Goal: Task Accomplishment & Management: Use online tool/utility

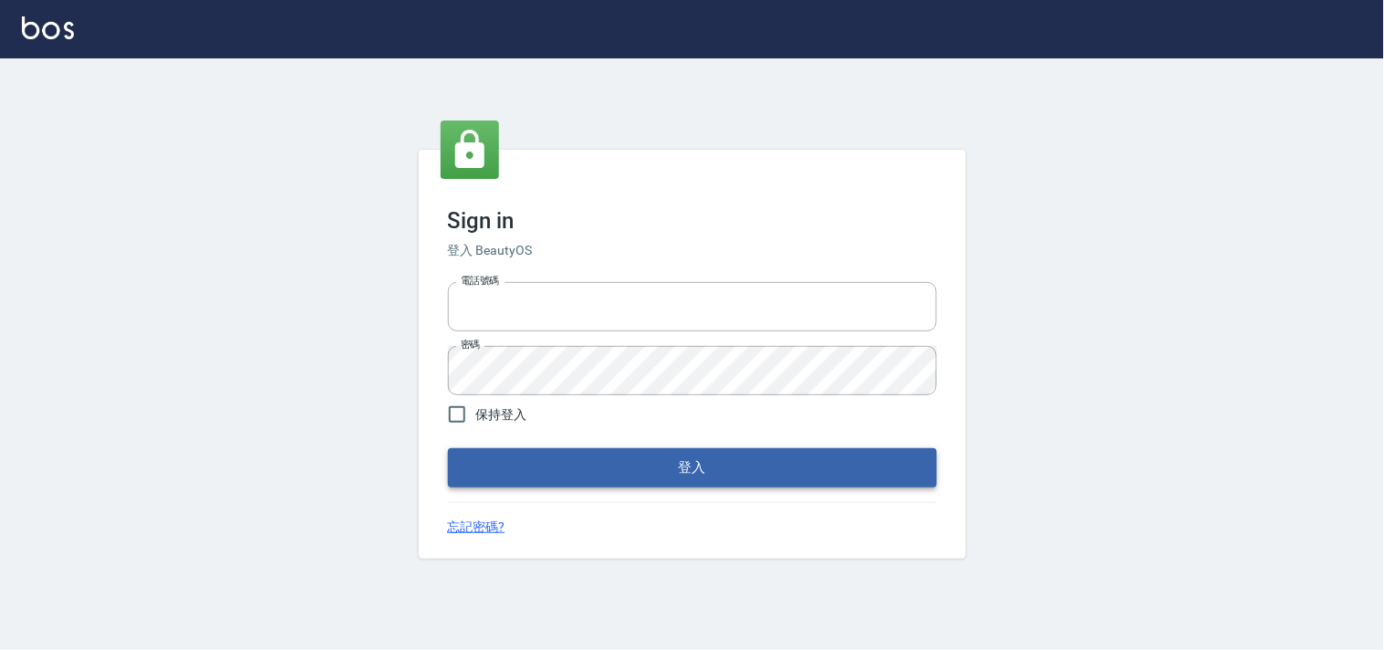
type input "28362778"
click at [673, 457] on button "登入" at bounding box center [692, 467] width 489 height 38
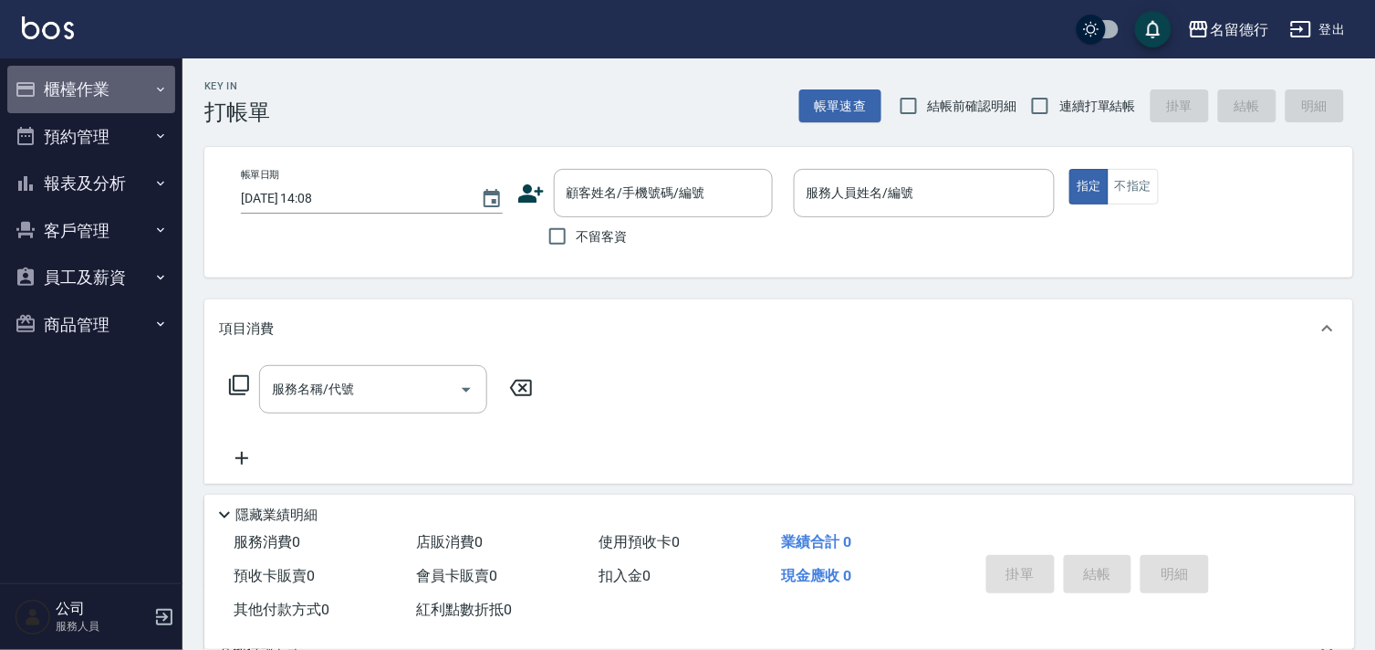
click at [74, 95] on button "櫃檯作業" at bounding box center [91, 89] width 168 height 47
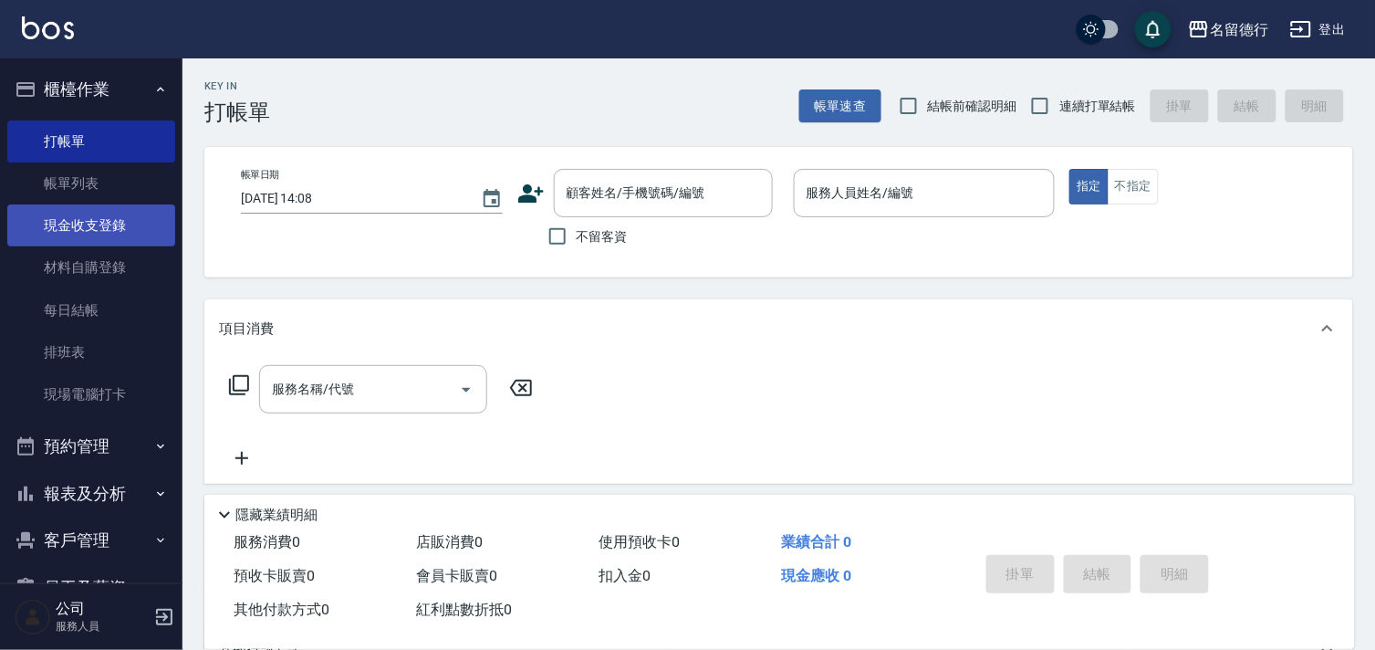
click at [121, 220] on link "現金收支登錄" at bounding box center [91, 225] width 168 height 42
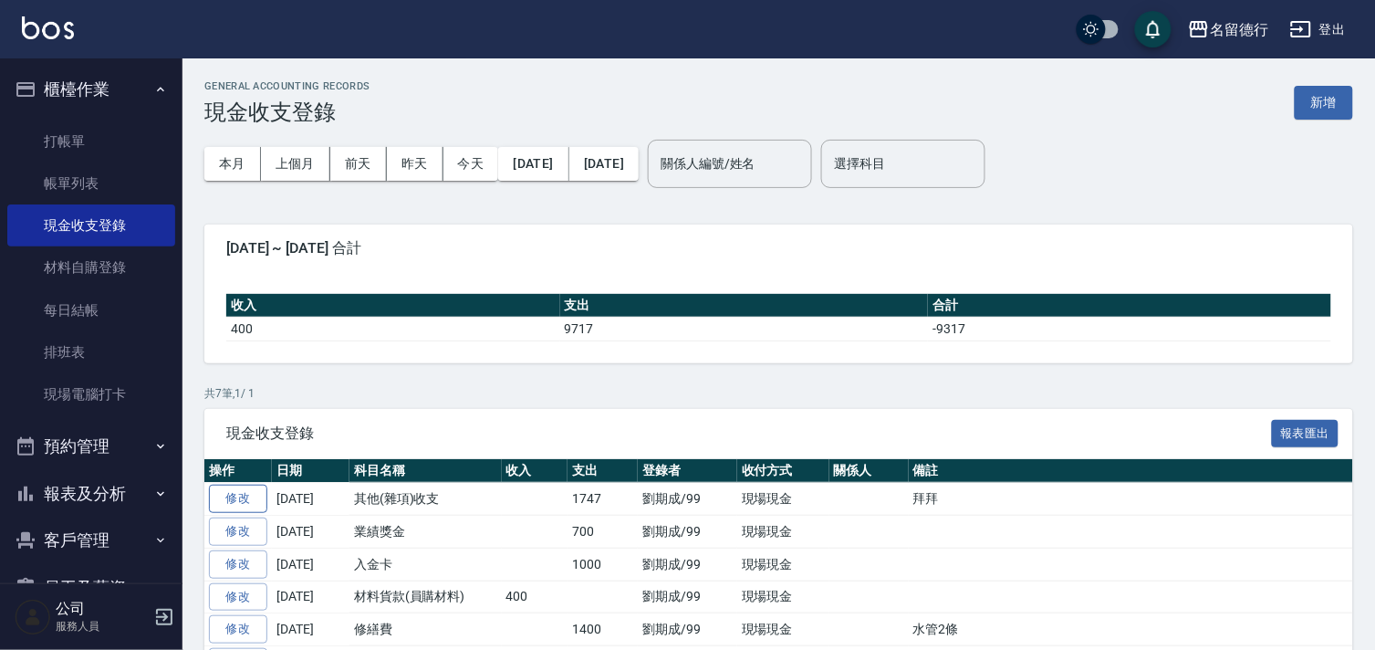
click at [249, 499] on link "修改" at bounding box center [238, 498] width 58 height 28
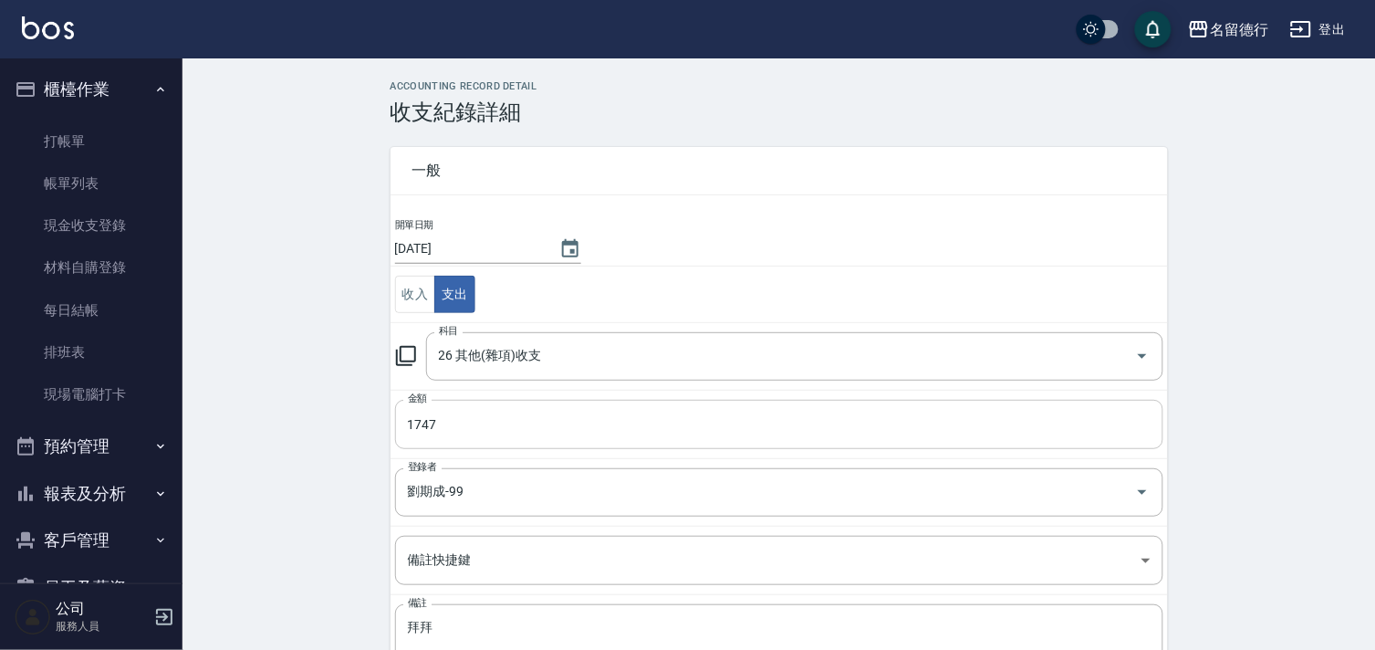
click at [474, 413] on input "1747" at bounding box center [779, 424] width 768 height 49
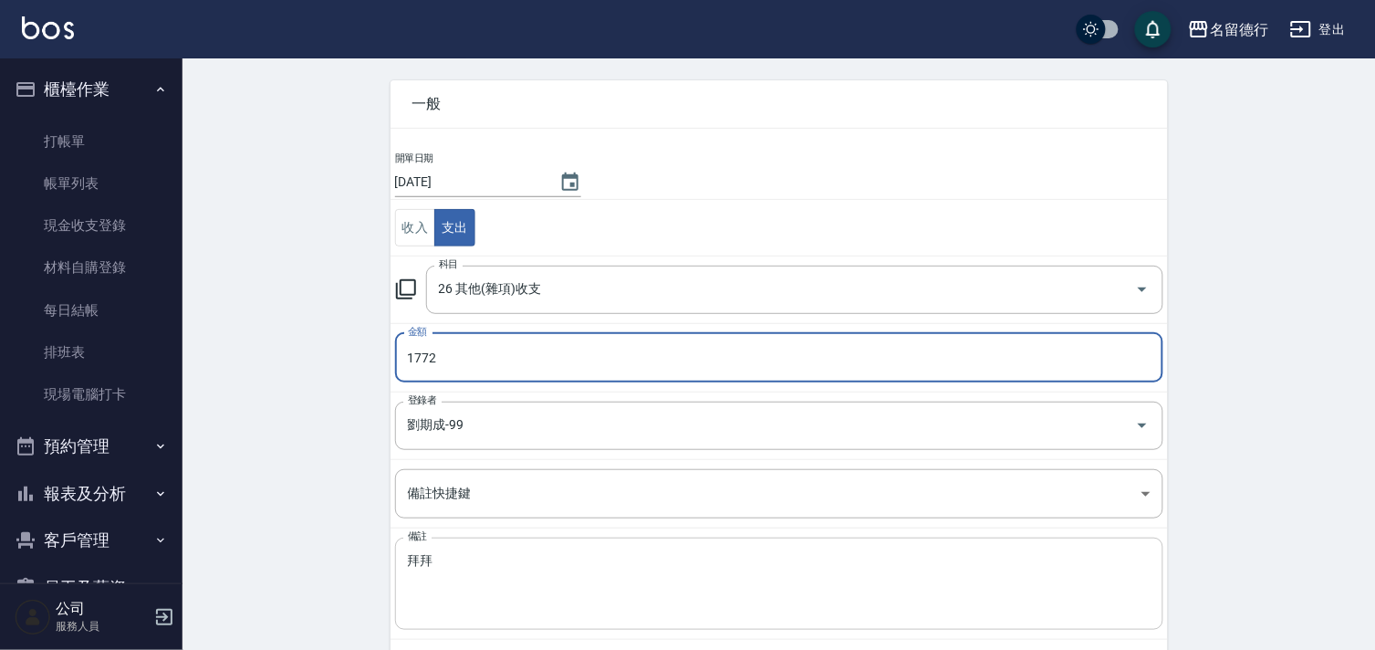
scroll to position [134, 0]
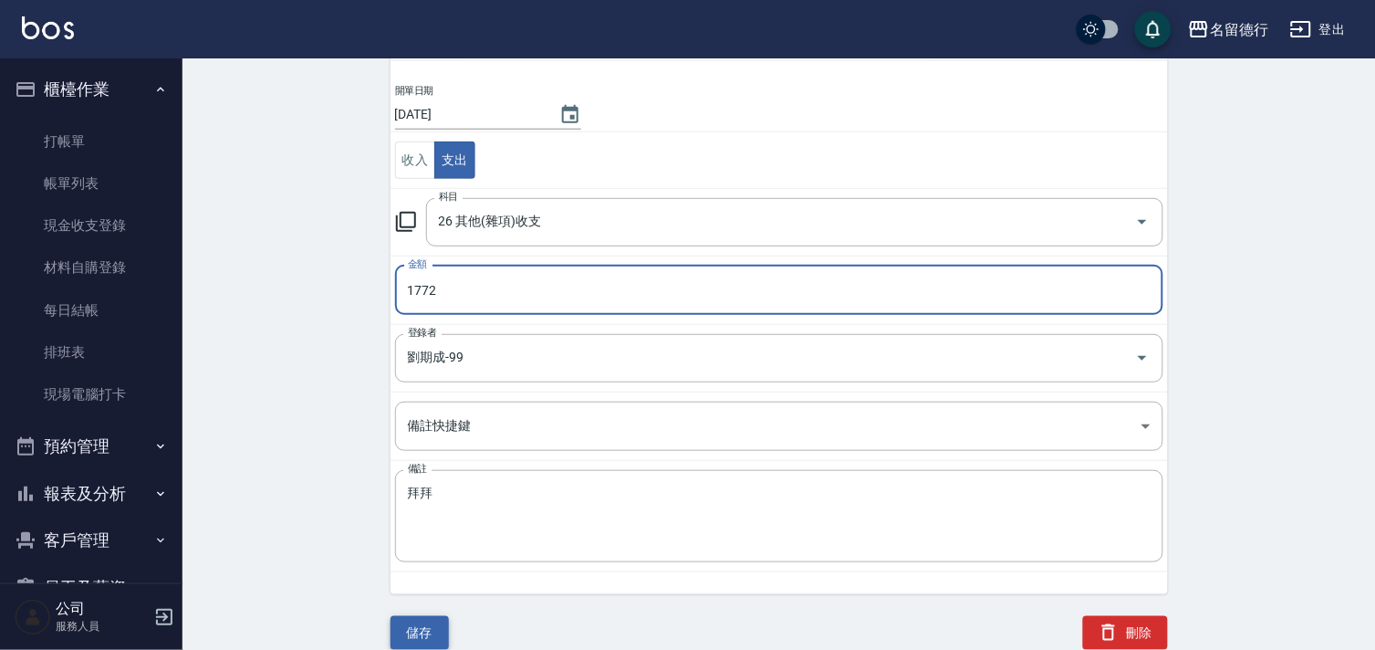
type input "1772"
click at [433, 630] on button "儲存" at bounding box center [420, 633] width 58 height 34
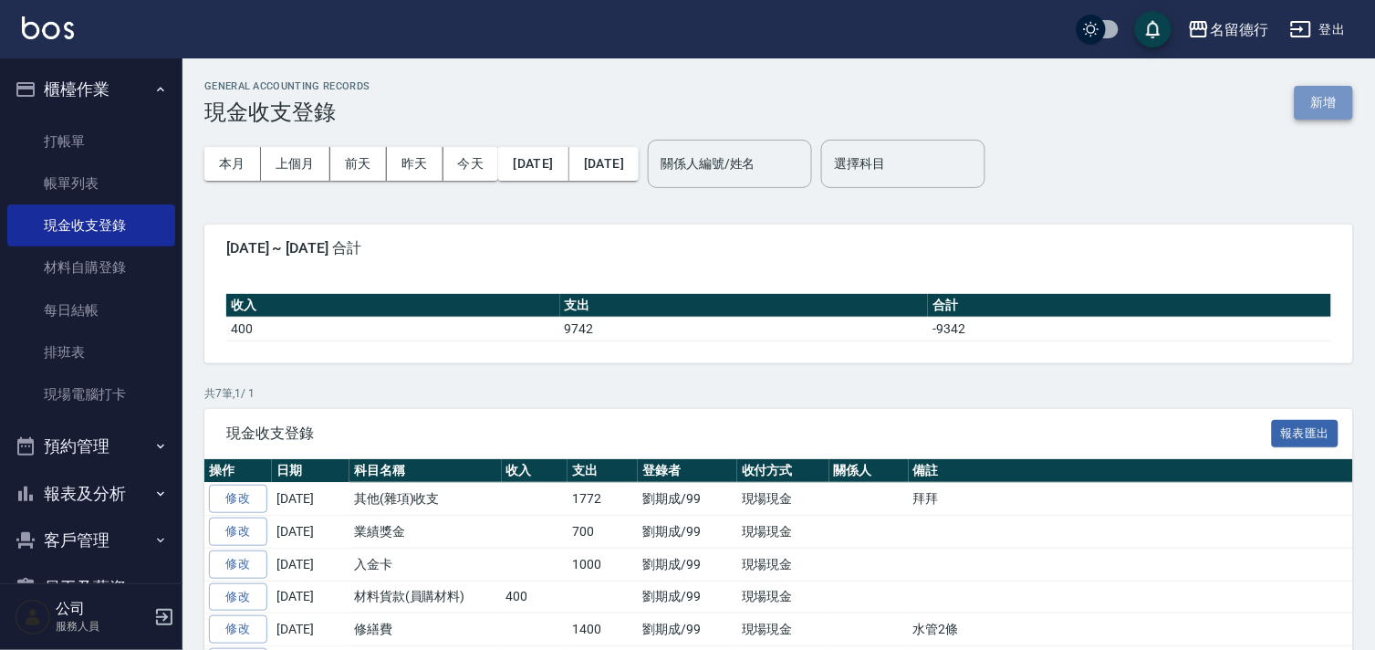
click at [1330, 110] on button "新增" at bounding box center [1324, 103] width 58 height 34
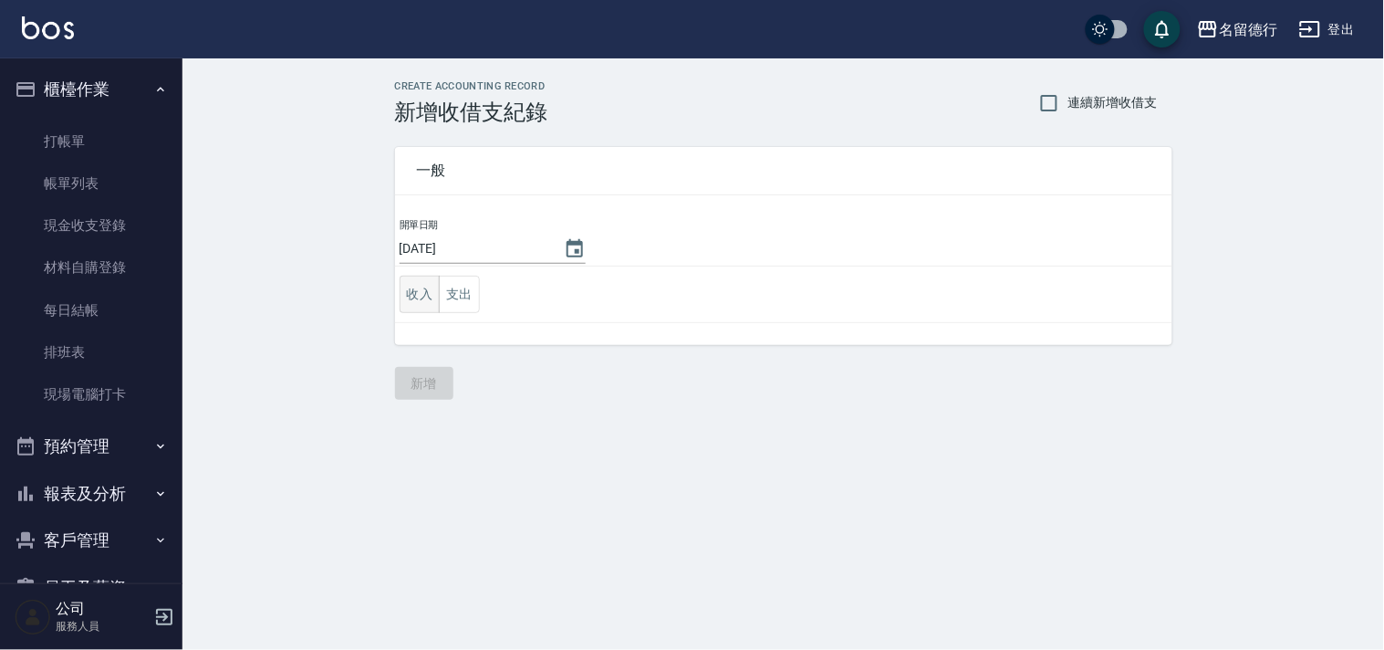
click at [424, 294] on button "收入" at bounding box center [420, 294] width 41 height 37
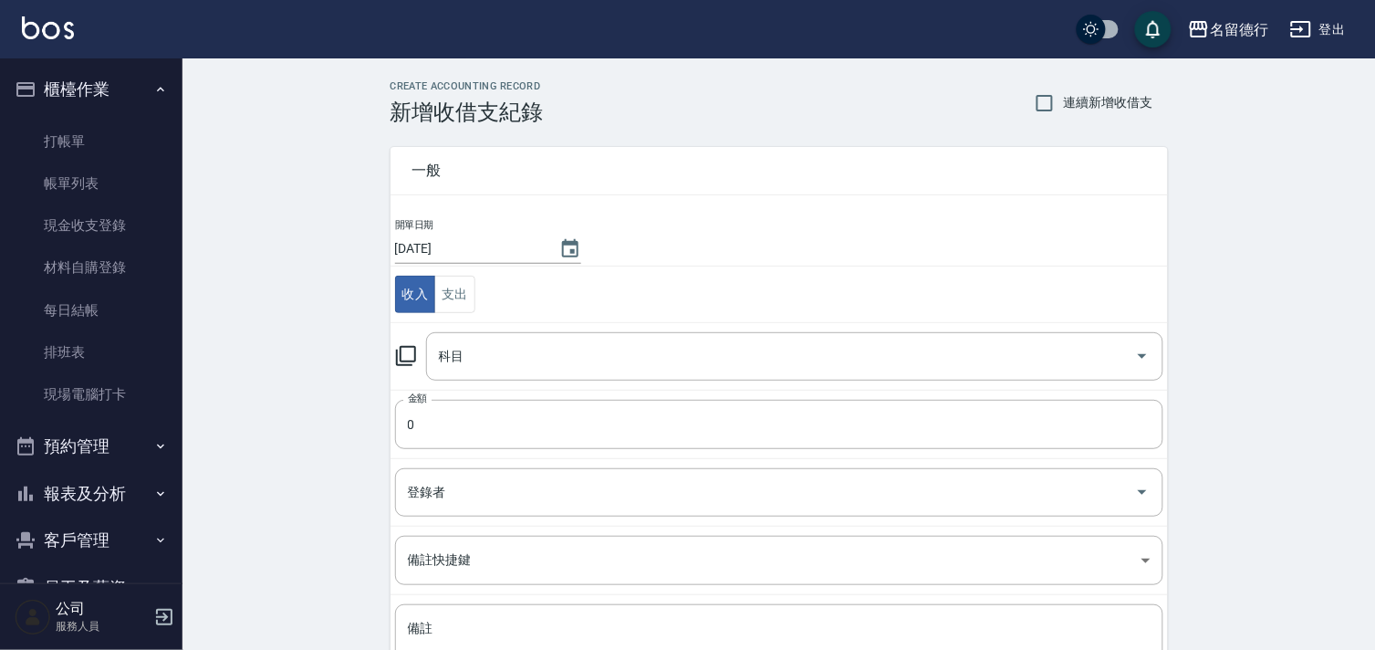
click at [403, 351] on icon at bounding box center [406, 356] width 22 height 22
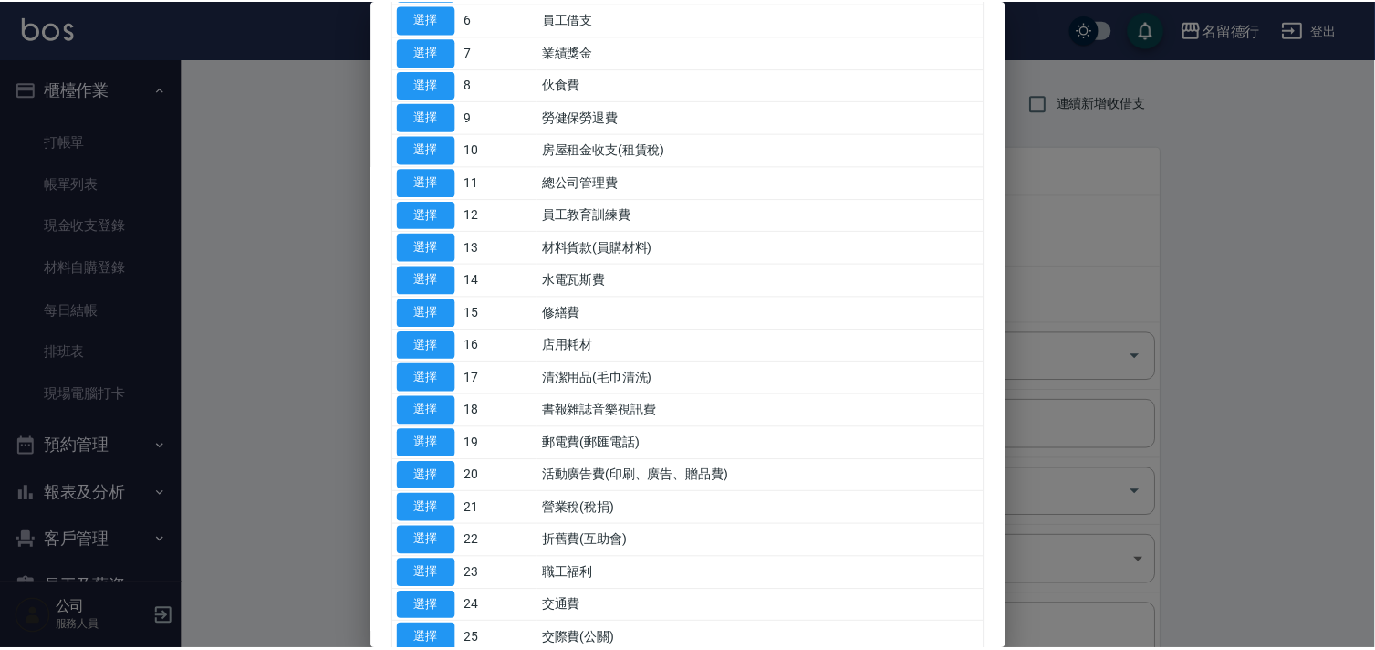
scroll to position [304, 0]
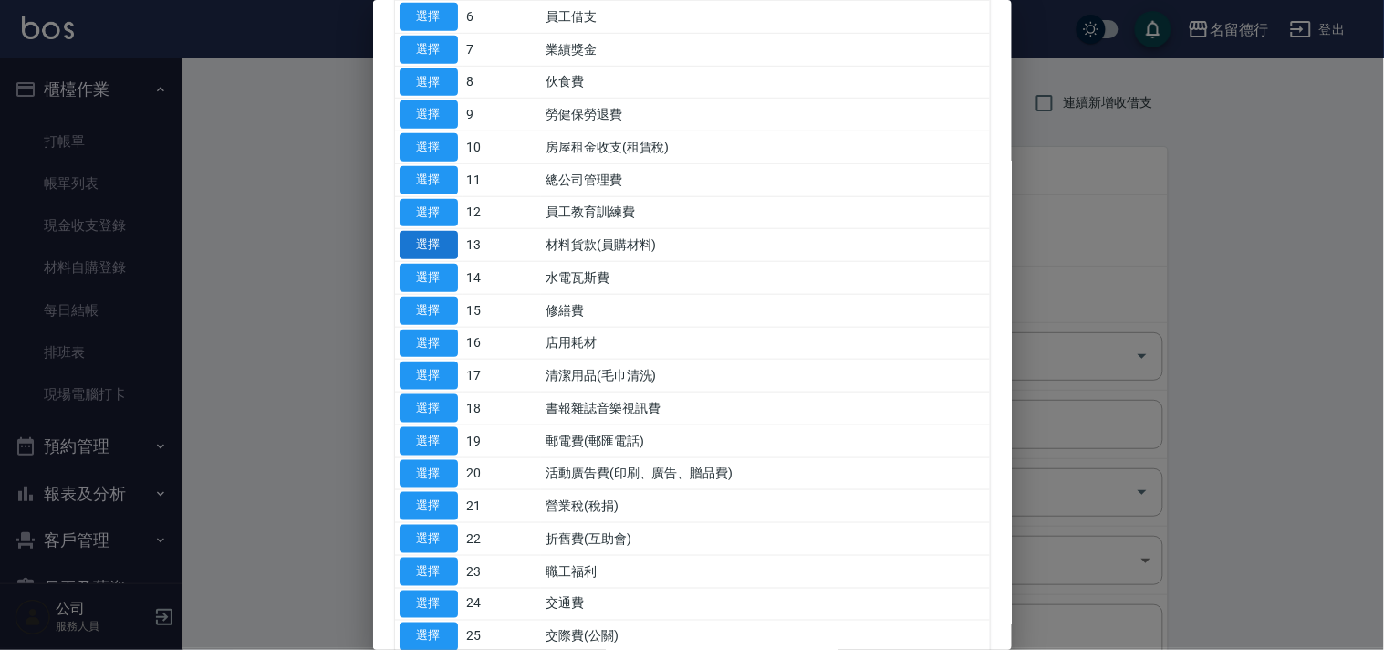
click at [412, 240] on button "選擇" at bounding box center [429, 245] width 58 height 28
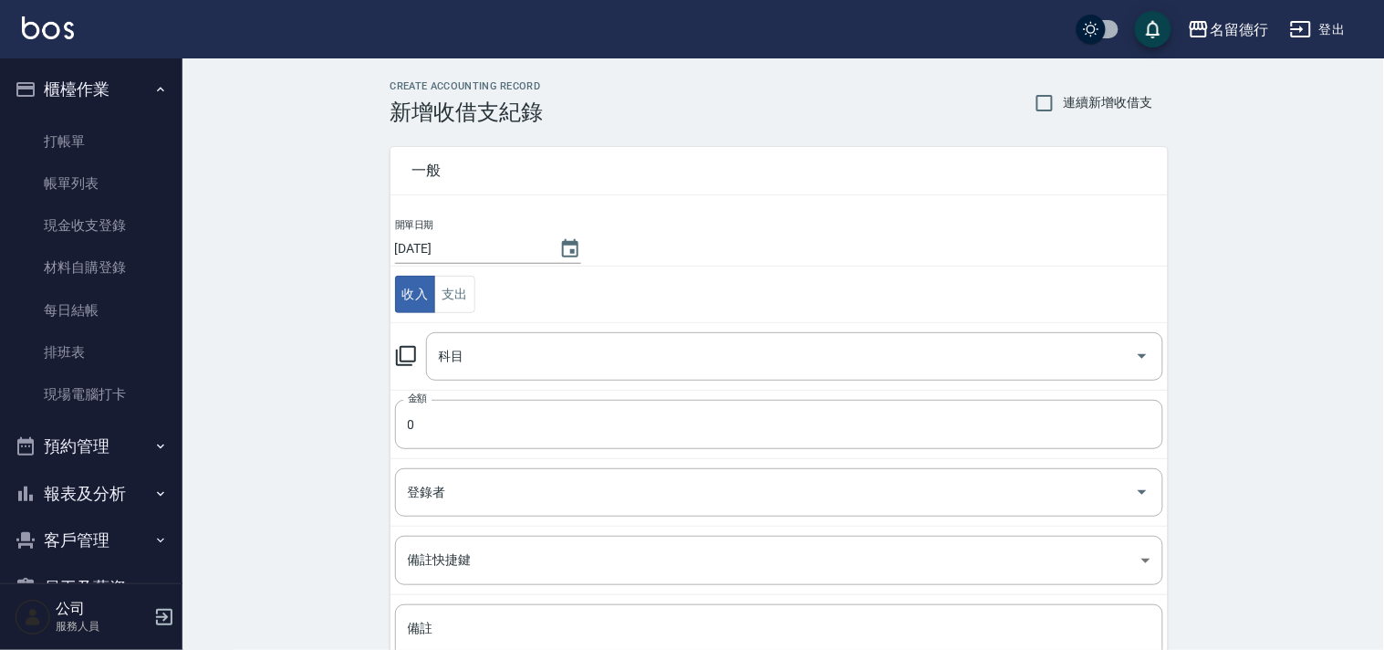
type input "13 材料貨款(員購材料)"
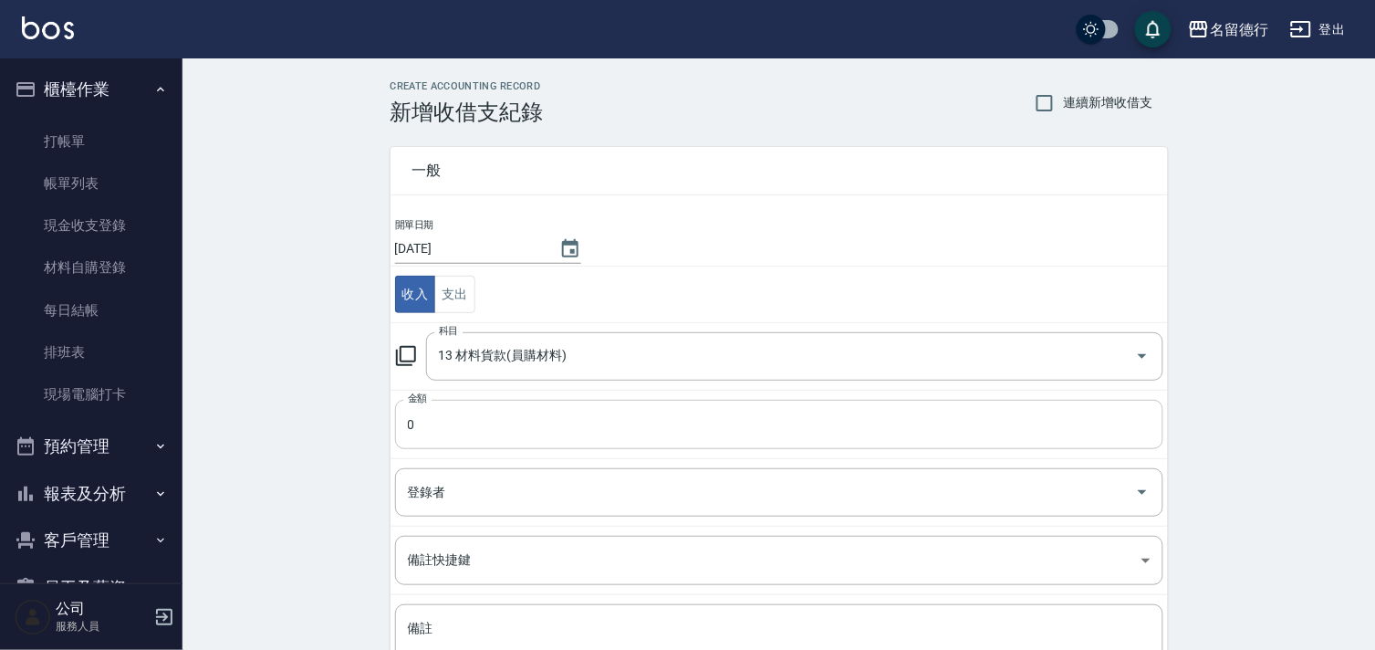
click at [471, 431] on input "0" at bounding box center [779, 424] width 768 height 49
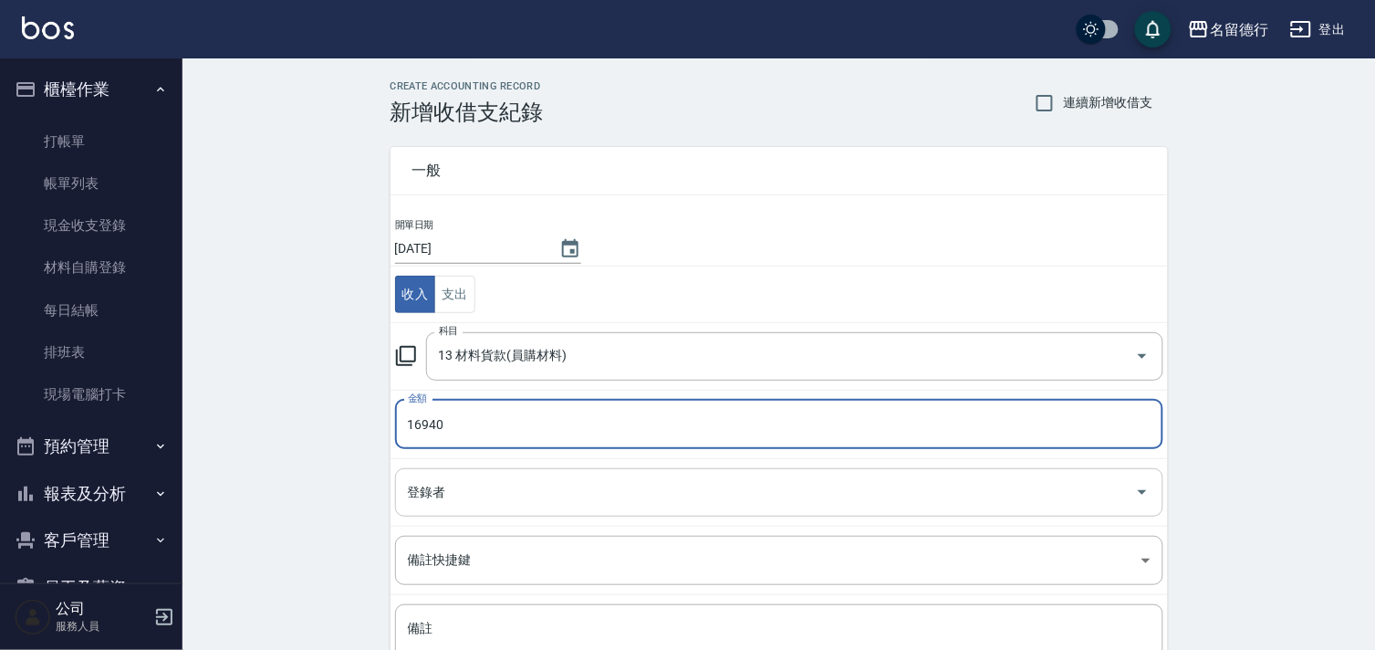
type input "16940"
click at [457, 491] on input "登錄者" at bounding box center [765, 492] width 724 height 32
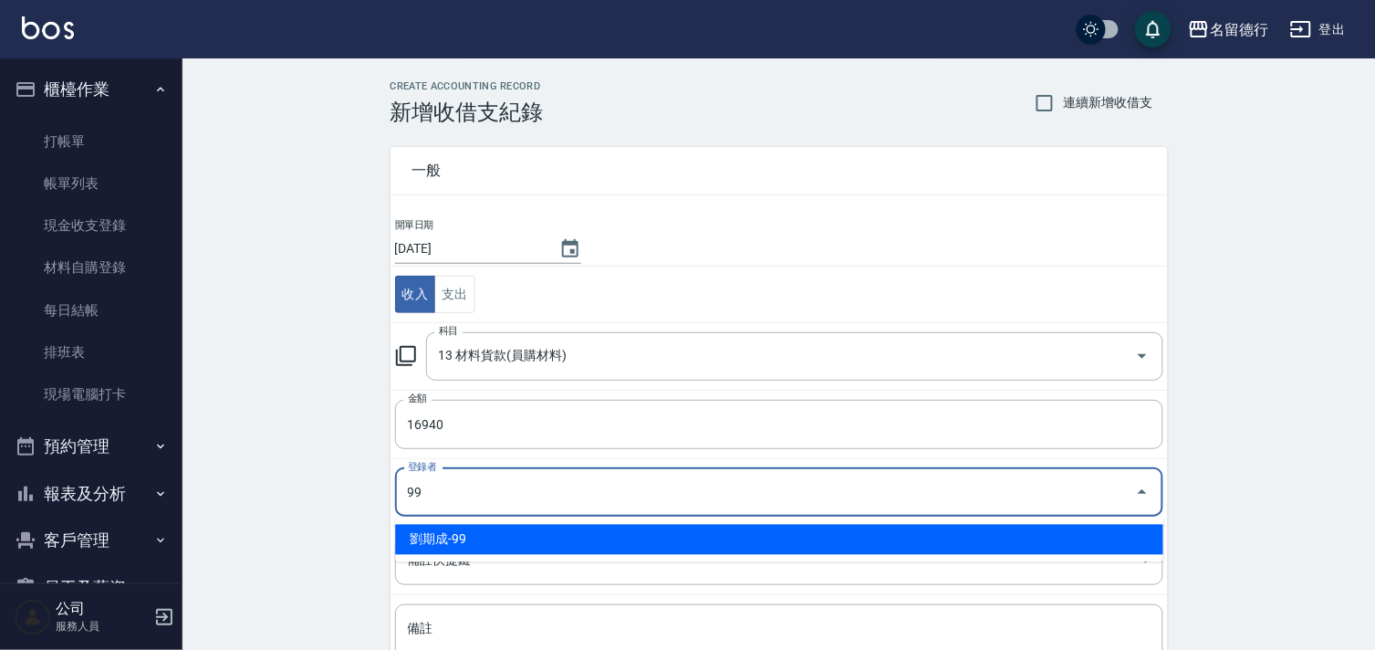
type input "劉期成-99"
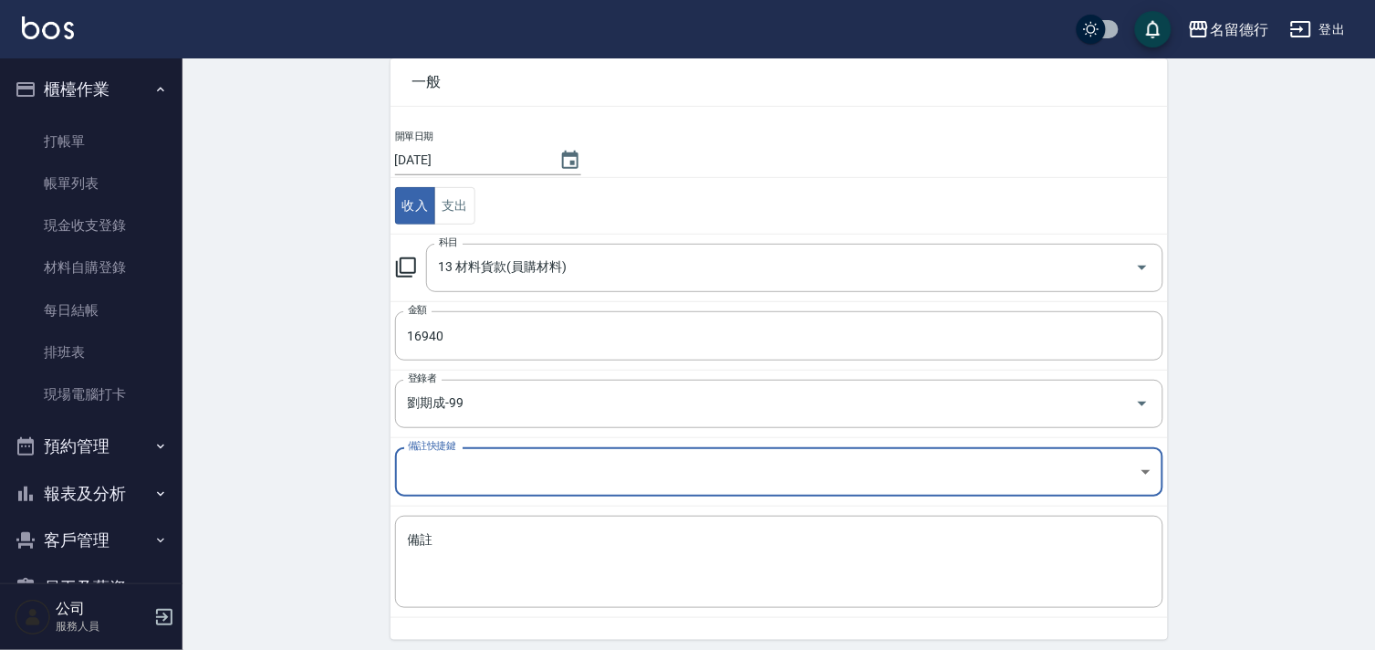
scroll to position [156, 0]
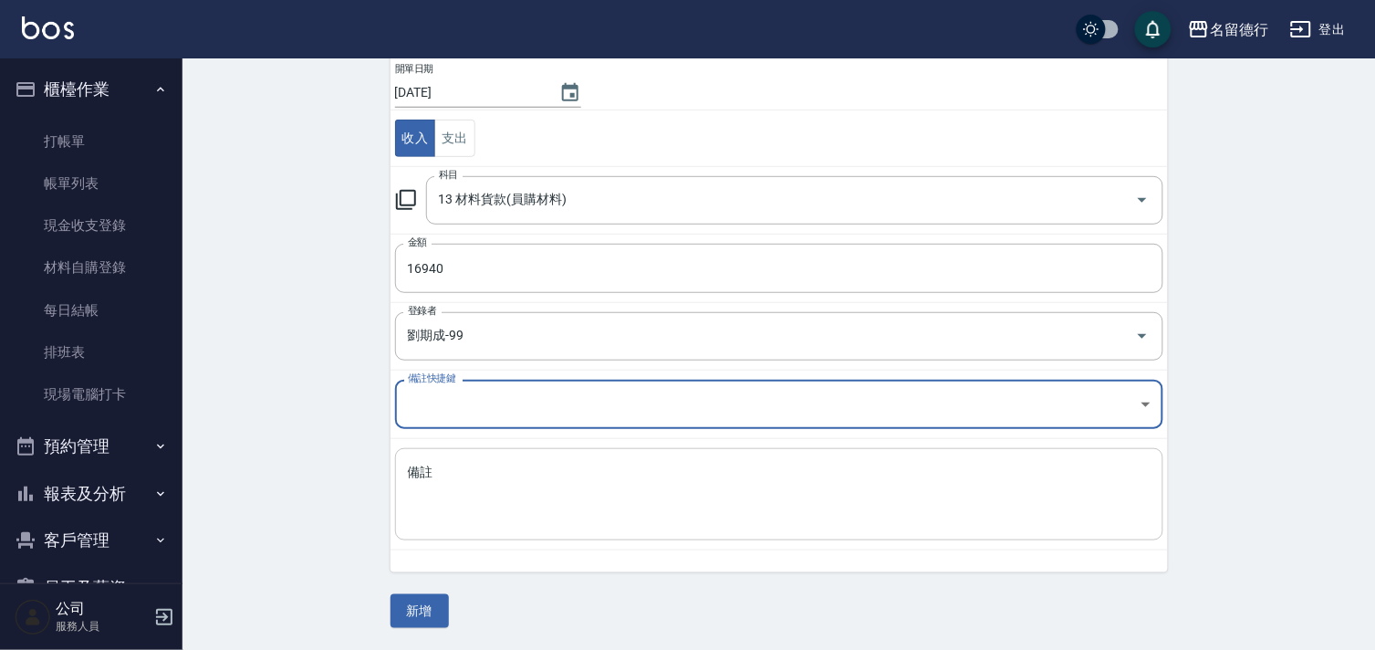
click at [457, 500] on textarea "備註" at bounding box center [779, 494] width 743 height 62
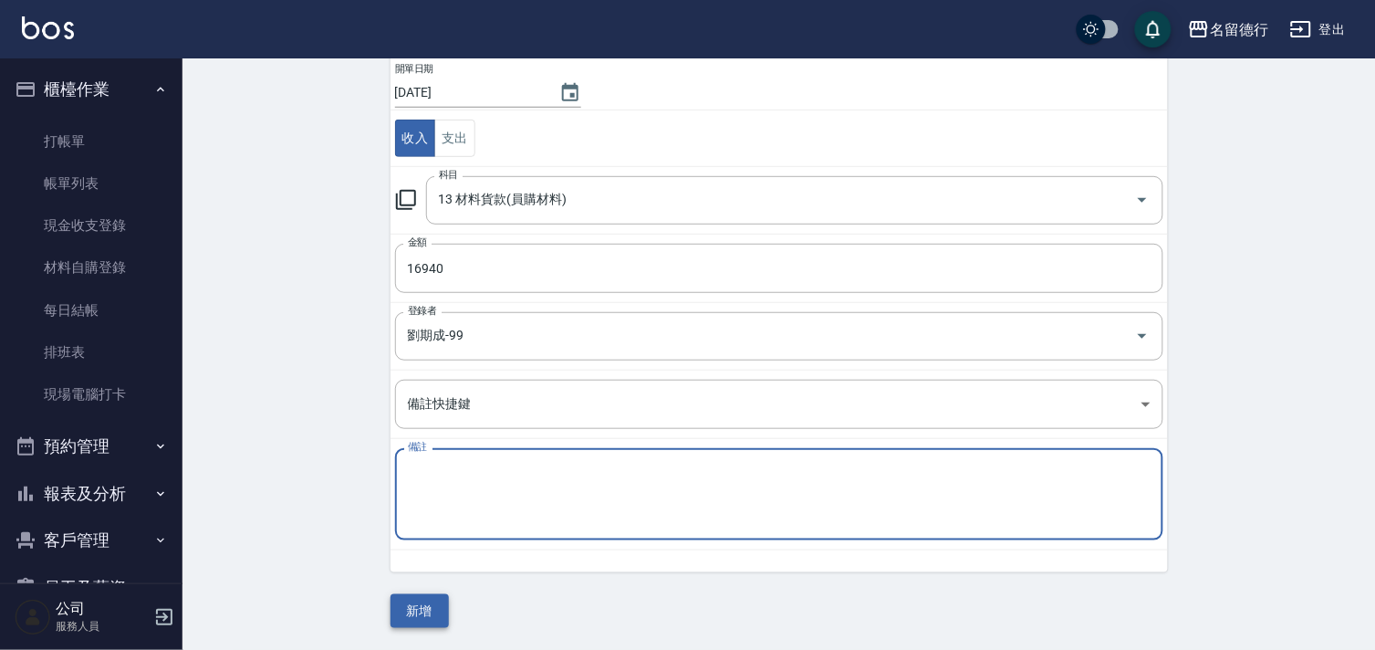
click at [429, 597] on button "新增" at bounding box center [420, 611] width 58 height 34
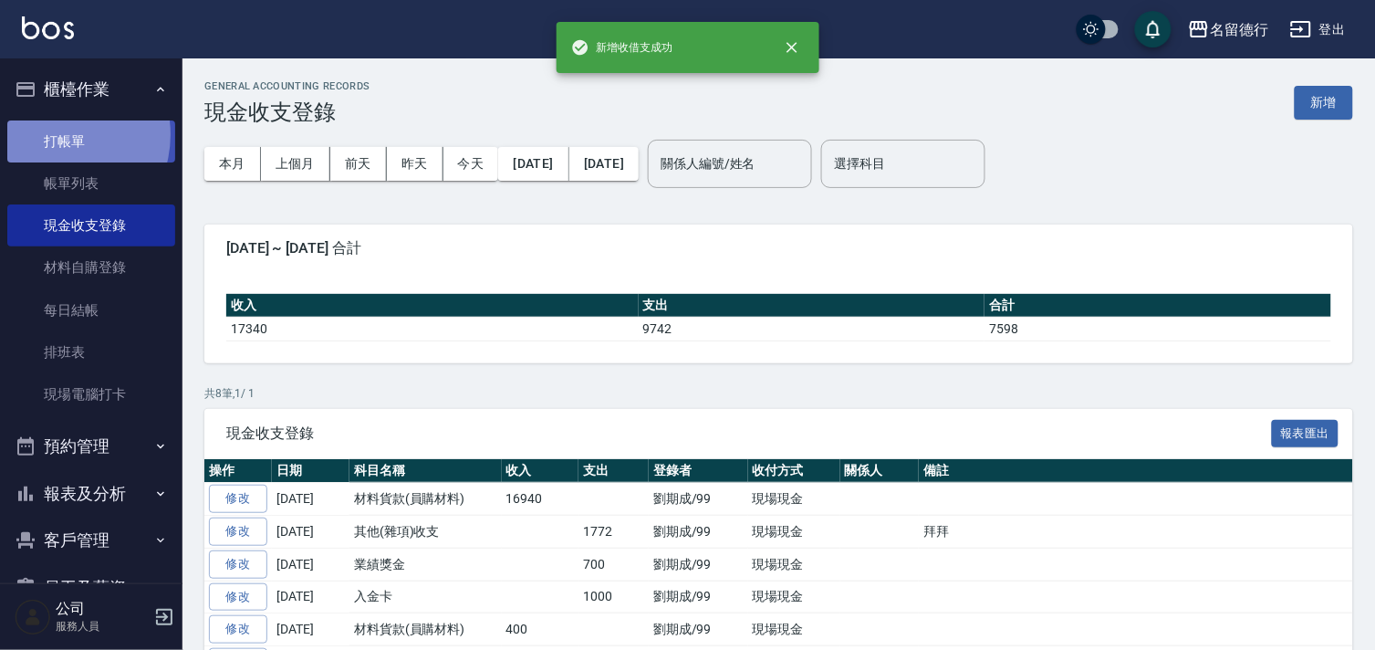
click at [52, 134] on link "打帳單" at bounding box center [91, 141] width 168 height 42
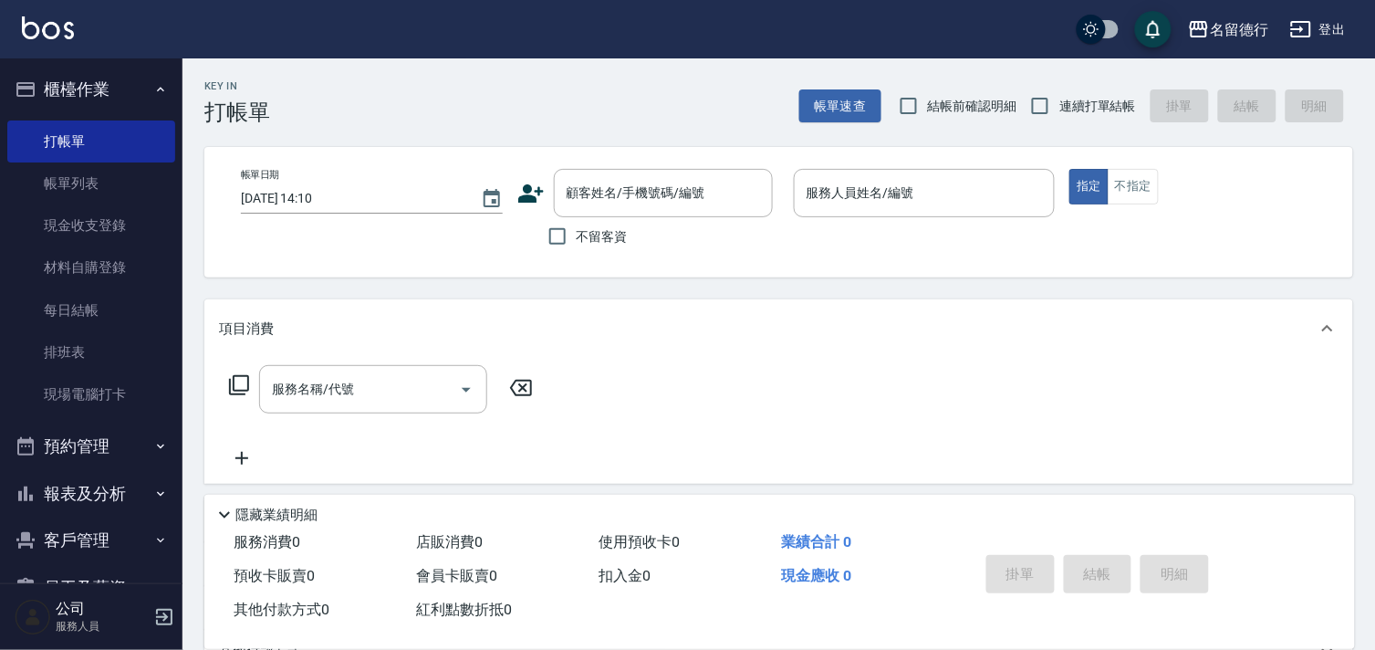
click at [959, 115] on label "結帳前確認明細" at bounding box center [954, 106] width 128 height 38
click at [928, 115] on input "結帳前確認明細" at bounding box center [909, 106] width 38 height 38
checkbox input "true"
click at [1052, 119] on input "連續打單結帳" at bounding box center [1040, 106] width 38 height 38
checkbox input "true"
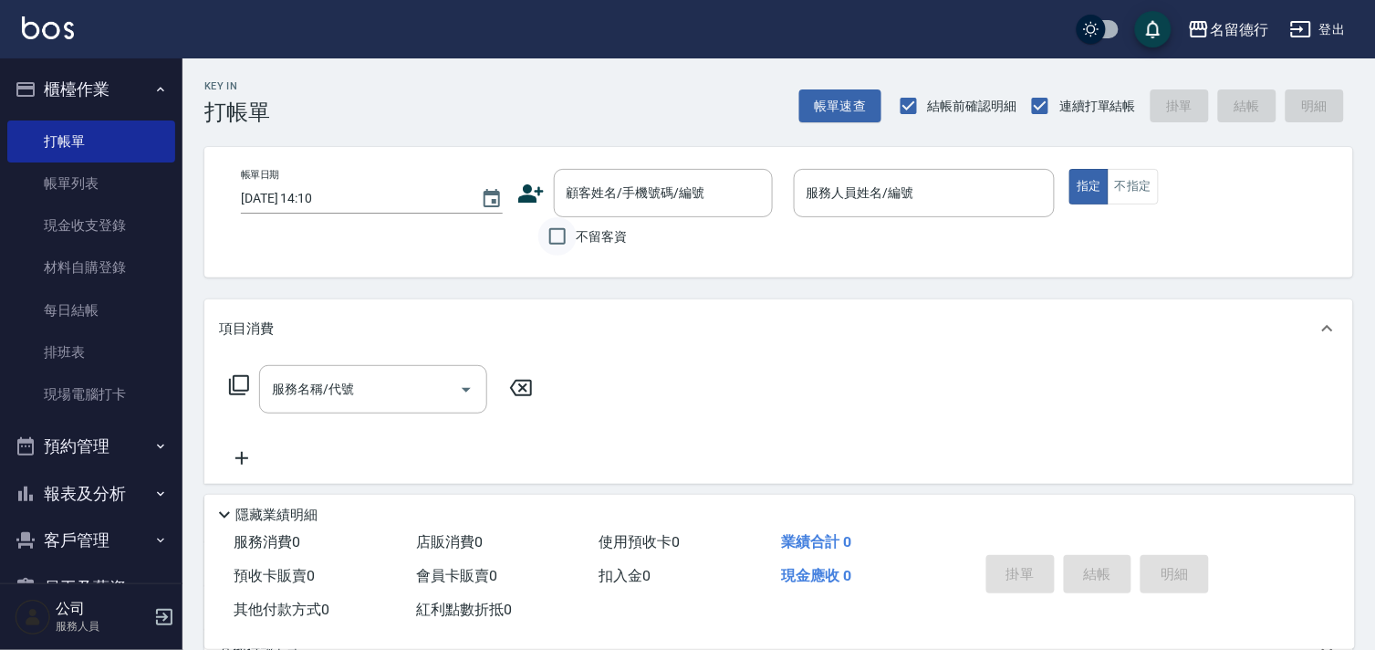
click at [567, 253] on input "不留客資" at bounding box center [557, 236] width 38 height 38
checkbox input "true"
